Goal: Check status: Check status

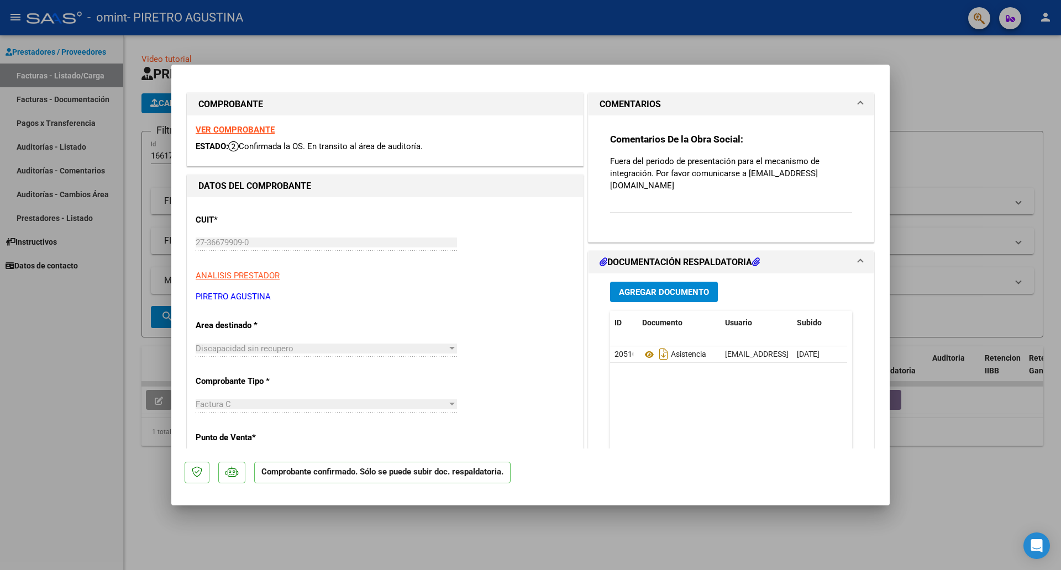
drag, startPoint x: 606, startPoint y: 160, endPoint x: 834, endPoint y: 182, distance: 228.8
click at [834, 182] on div "Comentarios De la Obra Social: Fuera del periodo de presentación para el mecani…" at bounding box center [731, 179] width 242 height 92
click at [793, 196] on div "Comentarios De la Obra Social: Fuera del periodo de presentación para el mecani…" at bounding box center [731, 179] width 242 height 92
drag, startPoint x: 779, startPoint y: 170, endPoint x: 845, endPoint y: 171, distance: 65.8
click at [845, 171] on div "Comentarios De la Obra Social: Fuera del periodo de presentación para el mecani…" at bounding box center [731, 175] width 259 height 118
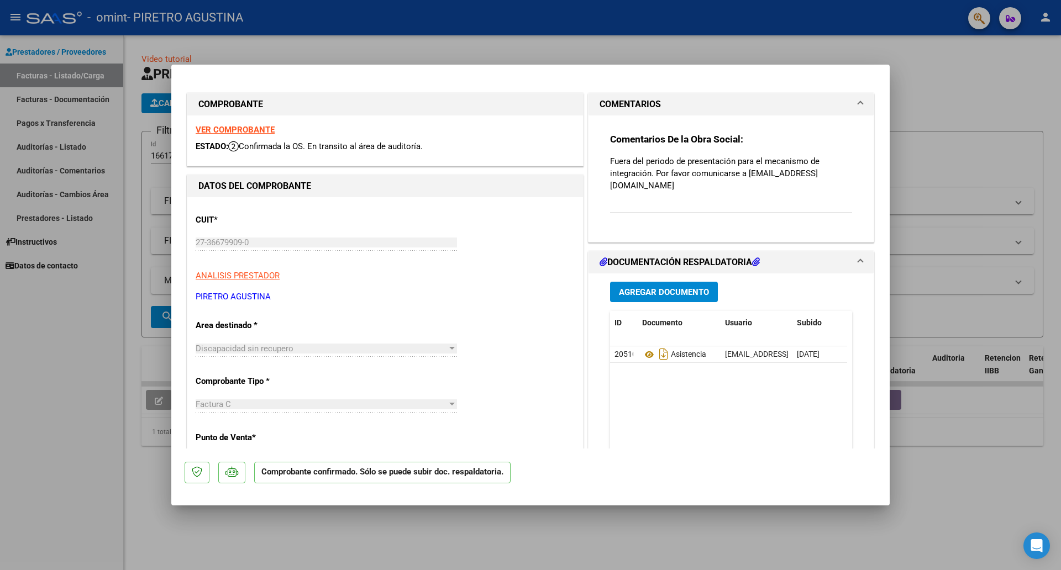
click at [838, 187] on div "Comentarios De la Obra Social: Fuera del periodo de presentación para el mecani…" at bounding box center [731, 179] width 242 height 92
click at [922, 78] on div at bounding box center [530, 285] width 1061 height 570
type input "$ 0,00"
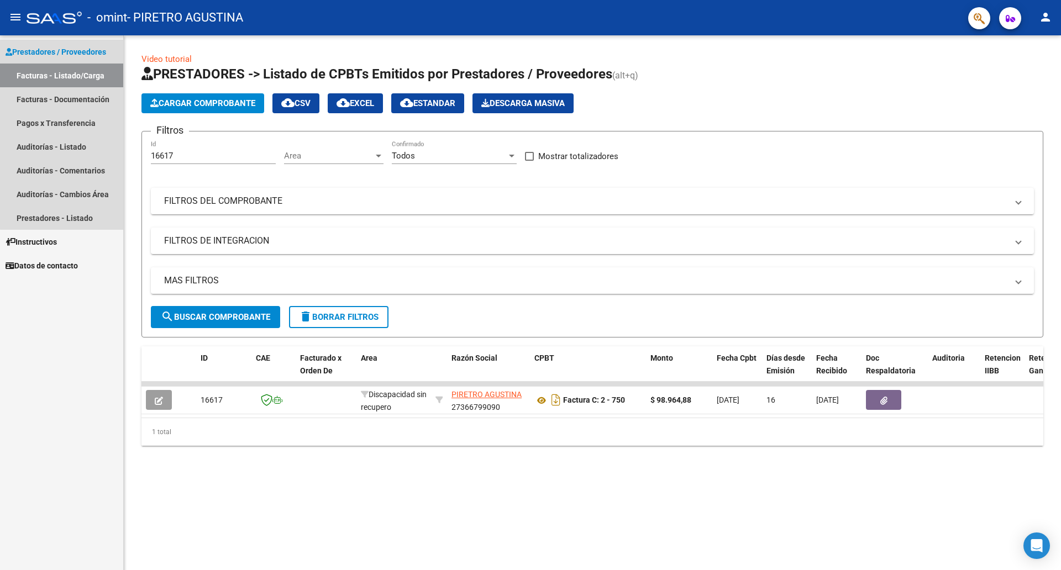
click at [81, 70] on link "Facturas - Listado/Carga" at bounding box center [61, 76] width 123 height 24
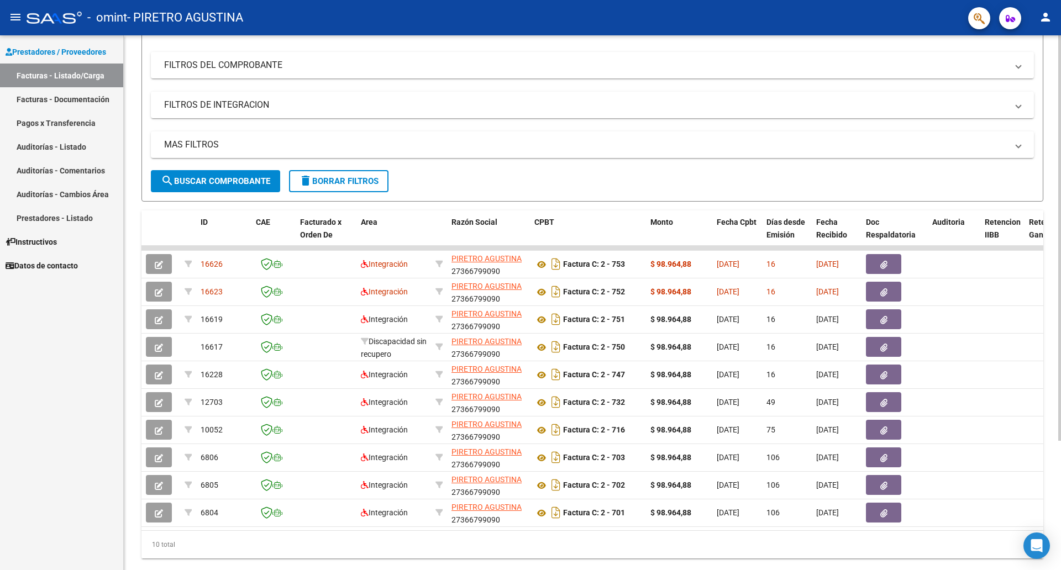
scroll to position [138, 0]
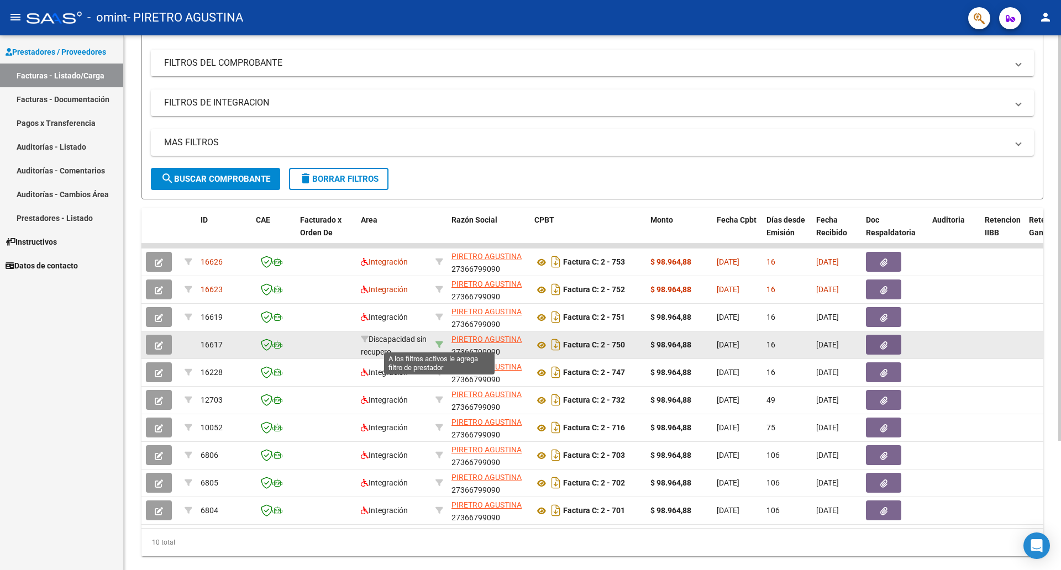
click at [441, 343] on icon at bounding box center [440, 345] width 8 height 8
type input "27366799090"
click at [438, 341] on icon at bounding box center [440, 345] width 8 height 8
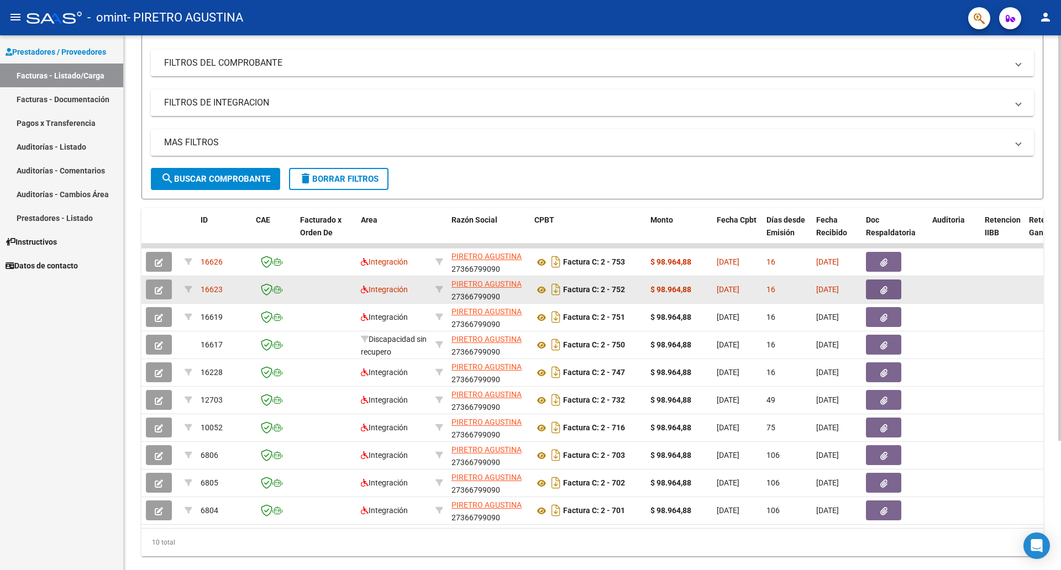
click at [838, 290] on span "[DATE]" at bounding box center [827, 289] width 23 height 9
click at [206, 282] on datatable-body-cell "16623" at bounding box center [223, 289] width 55 height 27
click at [397, 289] on span "Integración" at bounding box center [384, 289] width 47 height 9
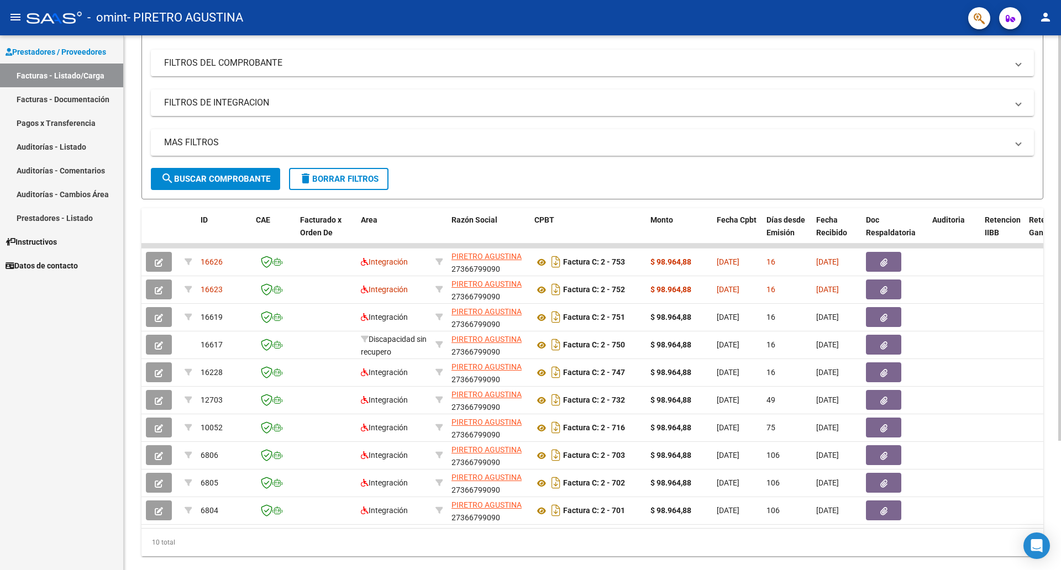
scroll to position [0, 0]
